Goal: Task Accomplishment & Management: Manage account settings

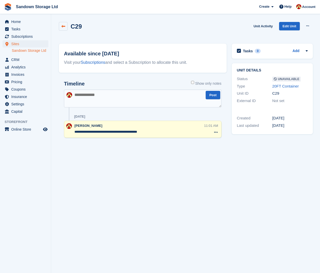
click at [65, 25] on link at bounding box center [63, 26] width 9 height 9
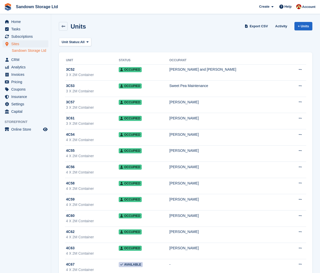
click at [26, 25] on ul "Home" at bounding box center [25, 21] width 51 height 7
click at [26, 23] on span "Home" at bounding box center [26, 21] width 31 height 7
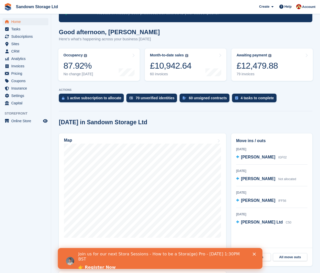
scroll to position [34, 0]
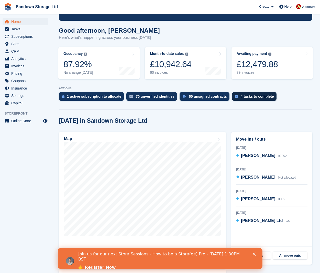
click at [257, 94] on div "4 tasks to complete" at bounding box center [254, 96] width 44 height 9
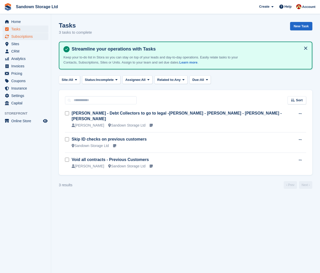
click at [33, 40] on span "Subscriptions" at bounding box center [26, 36] width 31 height 7
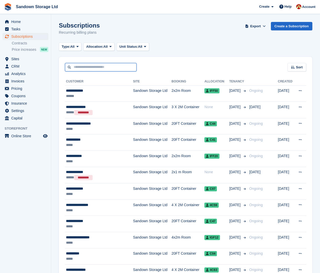
click at [77, 66] on input "text" at bounding box center [101, 67] width 72 height 8
type input "**********"
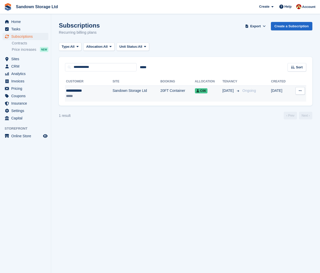
click at [112, 96] on td "Sandown Storage Ltd" at bounding box center [136, 94] width 48 height 16
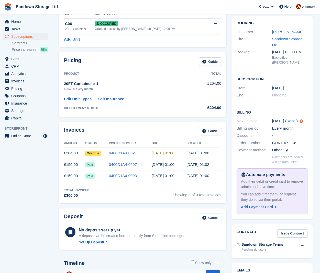
scroll to position [41, 0]
click at [286, 31] on link "[PERSON_NAME]" at bounding box center [287, 32] width 31 height 4
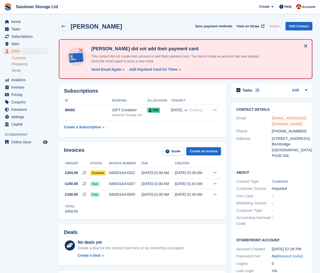
click at [279, 119] on link "paulrowling671@btinternet.com" at bounding box center [289, 121] width 34 height 10
